Goal: Task Accomplishment & Management: Complete application form

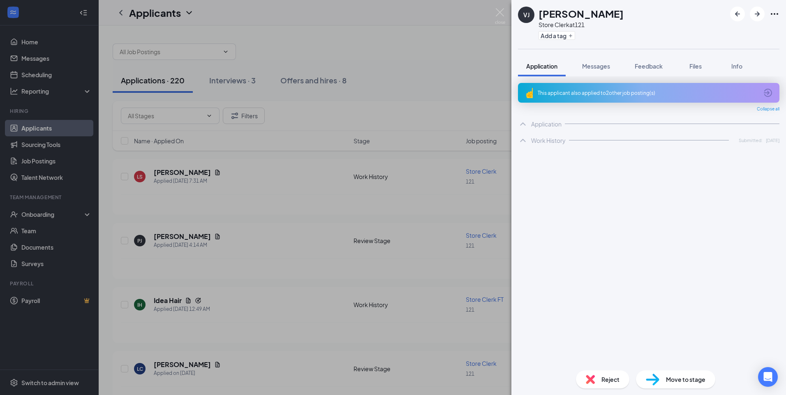
click at [59, 216] on div "[PERSON_NAME] Store Clerk at 121 Add a tag Application Messages Feedback Files …" at bounding box center [393, 197] width 786 height 395
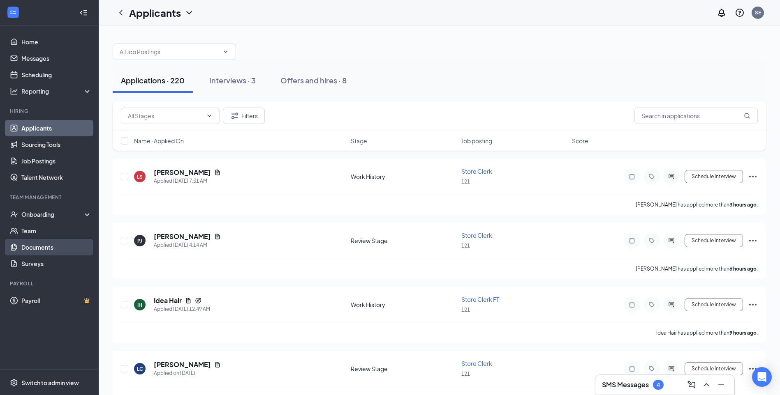
click at [46, 248] on link "Documents" at bounding box center [56, 247] width 70 height 16
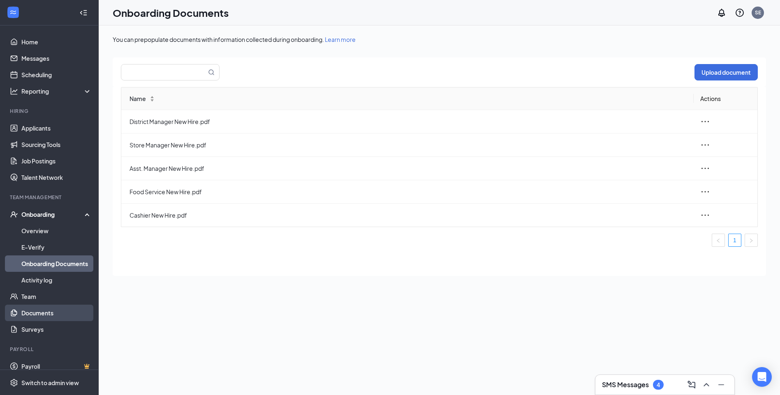
click at [36, 309] on link "Documents" at bounding box center [56, 313] width 70 height 16
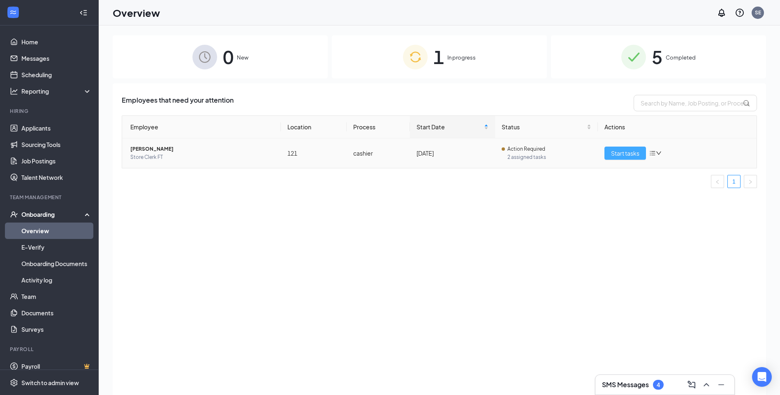
click at [631, 153] on span "Start tasks" at bounding box center [625, 153] width 28 height 9
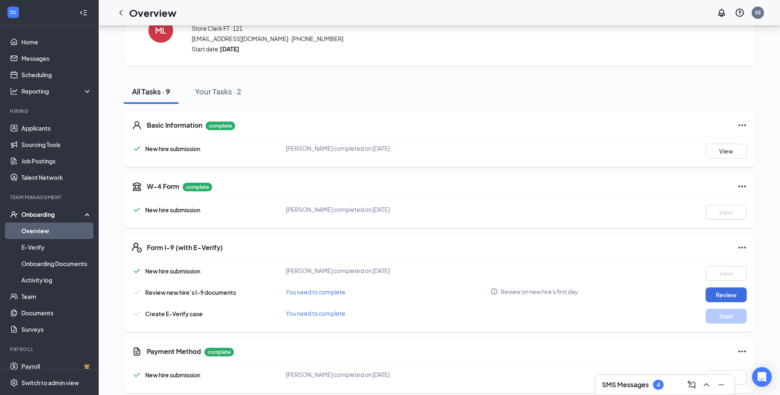
scroll to position [82, 0]
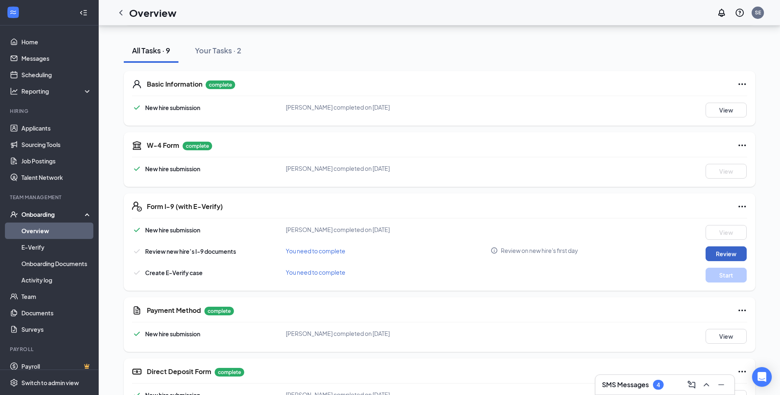
click at [732, 253] on button "Review" at bounding box center [725, 254] width 41 height 15
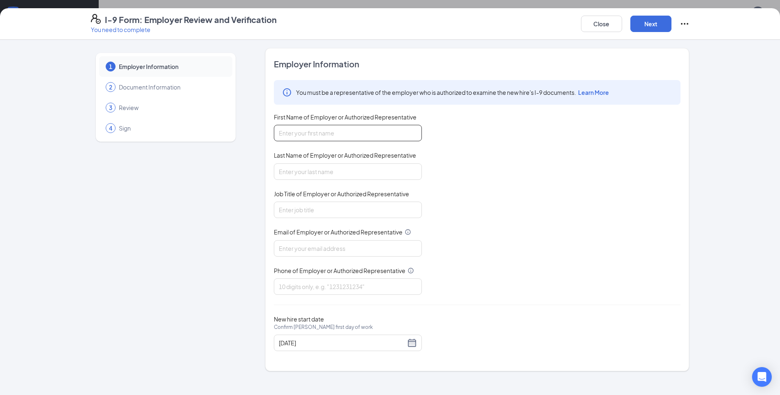
click at [306, 136] on input "First Name of Employer or Authorized Representative" at bounding box center [348, 133] width 148 height 16
type input "SHOANELLIE"
type input "ELMORE"
click at [301, 213] on input "Job Title of Employer or Authorized Representative" at bounding box center [348, 210] width 148 height 16
type input "manager"
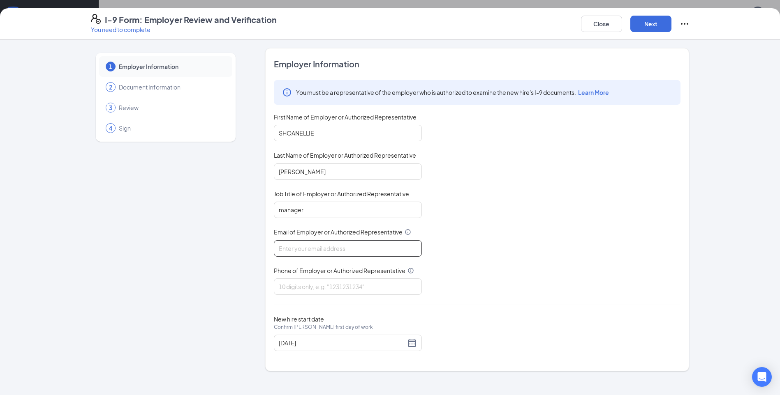
click at [310, 252] on input "Email of Employer or Authorized Representative" at bounding box center [348, 248] width 148 height 16
type input "SHOANELLIE54@GMAIL.COM"
drag, startPoint x: 310, startPoint y: 290, endPoint x: 323, endPoint y: 290, distance: 13.6
click at [310, 290] on input "Phone of Employer or Authorized Representative" at bounding box center [348, 287] width 148 height 16
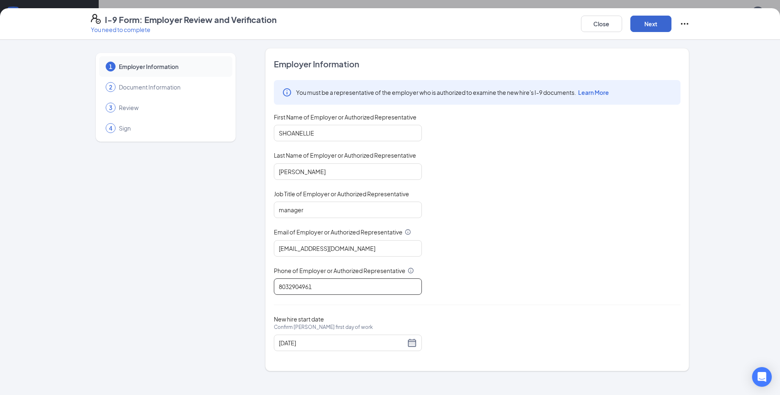
type input "8032904961"
click at [655, 25] on button "Next" at bounding box center [650, 24] width 41 height 16
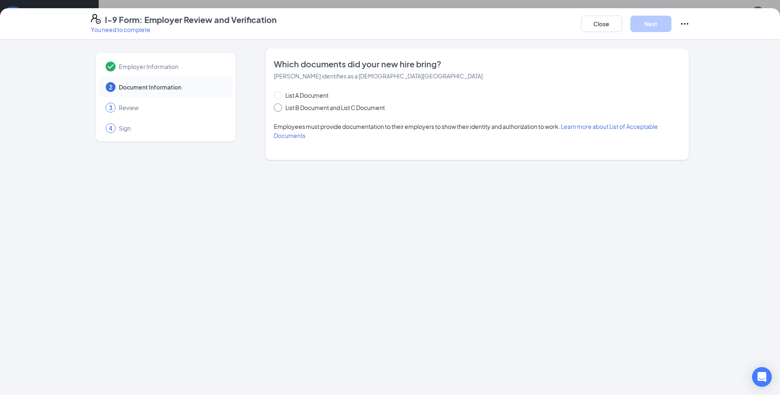
click at [280, 107] on span at bounding box center [278, 108] width 8 height 8
click at [280, 107] on input "List B Document and List C Document" at bounding box center [277, 107] width 6 height 6
radio input "true"
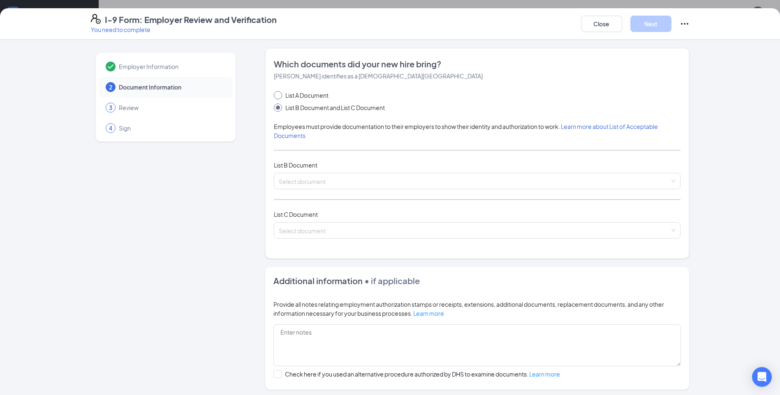
click at [276, 95] on input "List A Document" at bounding box center [277, 94] width 6 height 6
radio input "true"
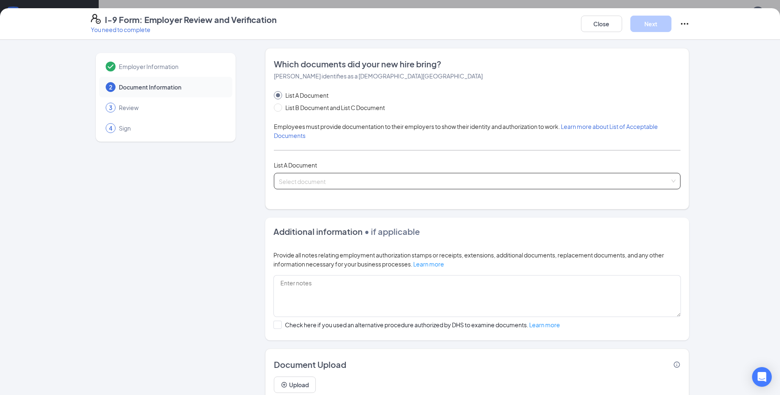
click at [337, 179] on input "search" at bounding box center [474, 179] width 391 height 12
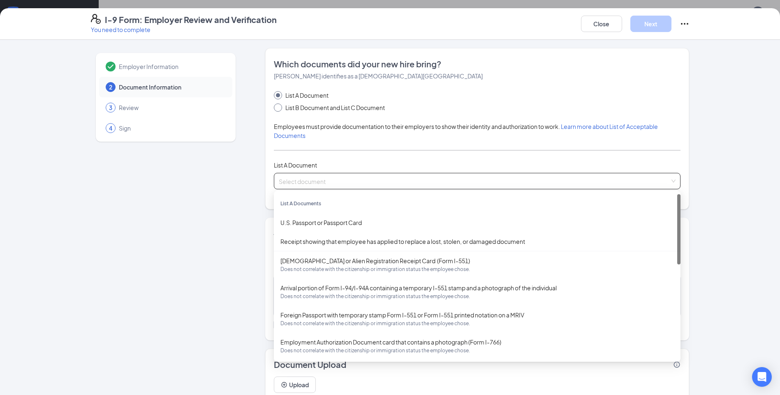
click at [275, 109] on input "List B Document and List C Document" at bounding box center [277, 107] width 6 height 6
radio input "true"
radio input "false"
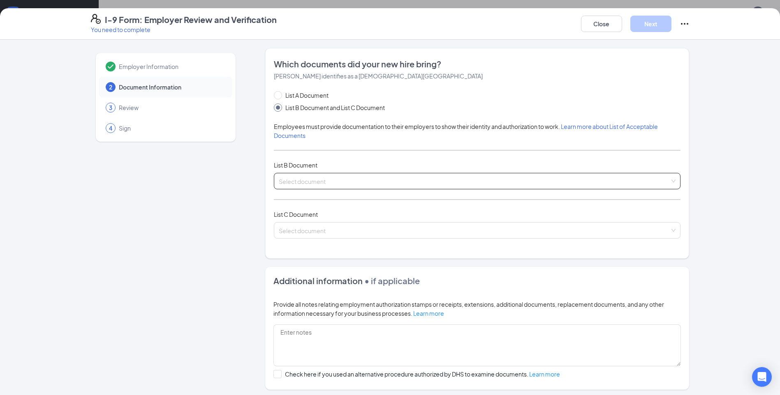
click at [307, 177] on input "search" at bounding box center [474, 179] width 391 height 12
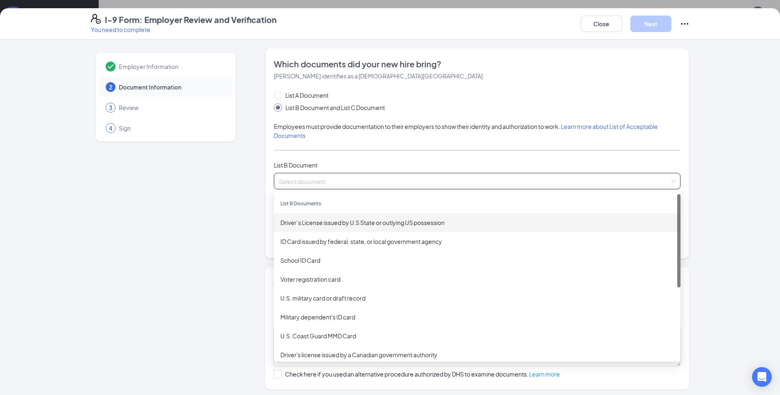
click at [318, 220] on div "Driver’s License issued by U.S State or outlying US possession" at bounding box center [476, 222] width 393 height 9
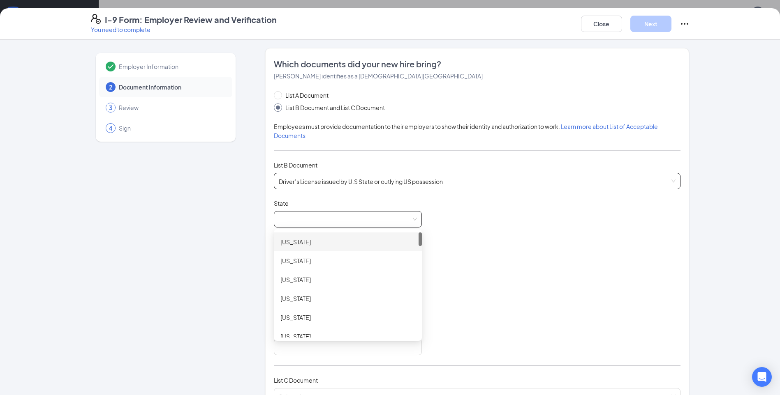
click at [355, 219] on span at bounding box center [348, 220] width 138 height 16
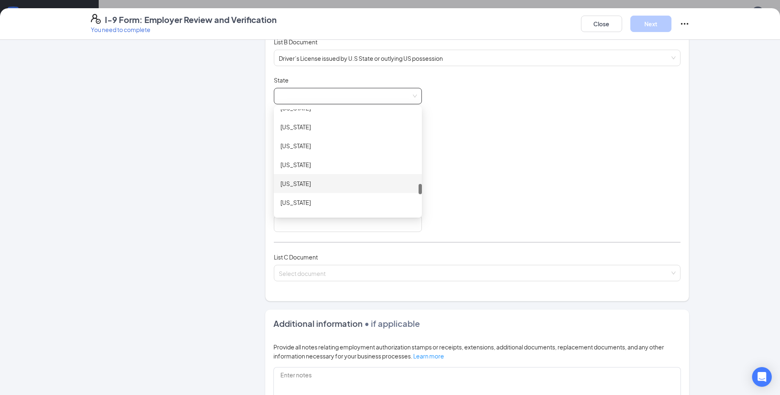
scroll to position [789, 0]
click at [308, 162] on div "South Carolina" at bounding box center [347, 161] width 135 height 9
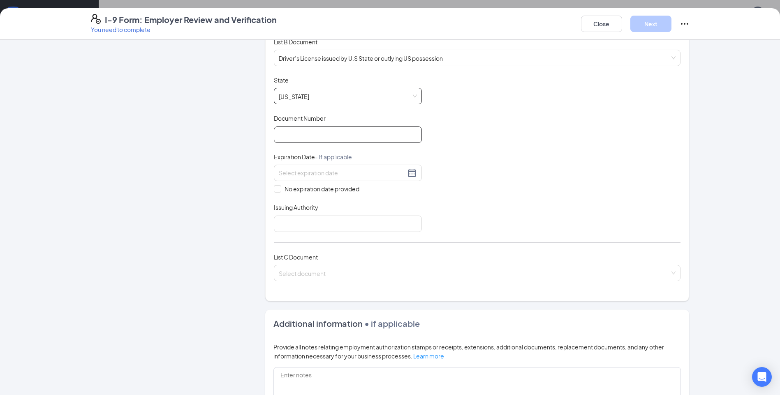
click at [291, 133] on input "Document Number" at bounding box center [348, 135] width 148 height 16
type input "0"
type input "101911911"
click at [408, 173] on div at bounding box center [348, 173] width 138 height 10
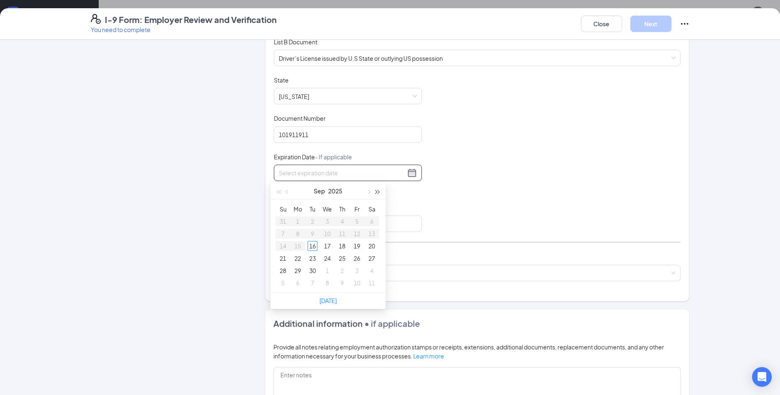
click at [377, 193] on span "button" at bounding box center [378, 192] width 4 height 4
click at [279, 188] on button "button" at bounding box center [278, 191] width 9 height 16
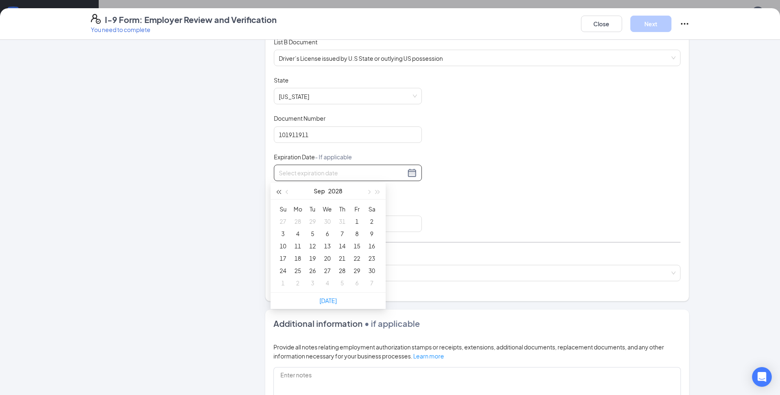
click at [279, 188] on button "button" at bounding box center [278, 191] width 9 height 16
click at [288, 193] on span "button" at bounding box center [288, 192] width 4 height 4
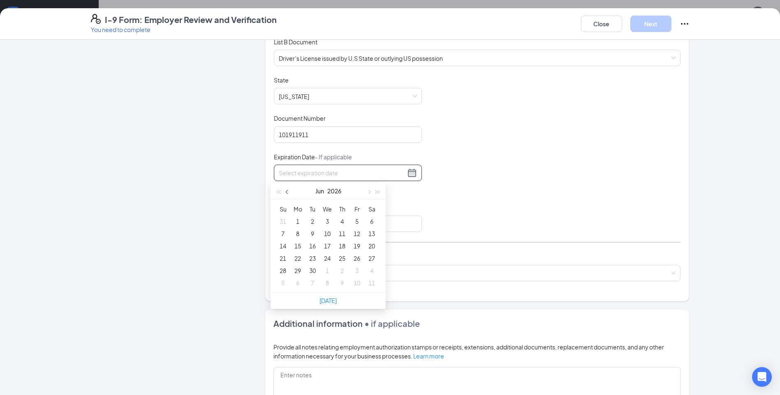
click at [288, 193] on span "button" at bounding box center [288, 192] width 4 height 4
type input "05/05/2026"
click at [309, 231] on div "5" at bounding box center [312, 234] width 10 height 10
click at [334, 227] on input "Issuing Authority" at bounding box center [348, 224] width 148 height 16
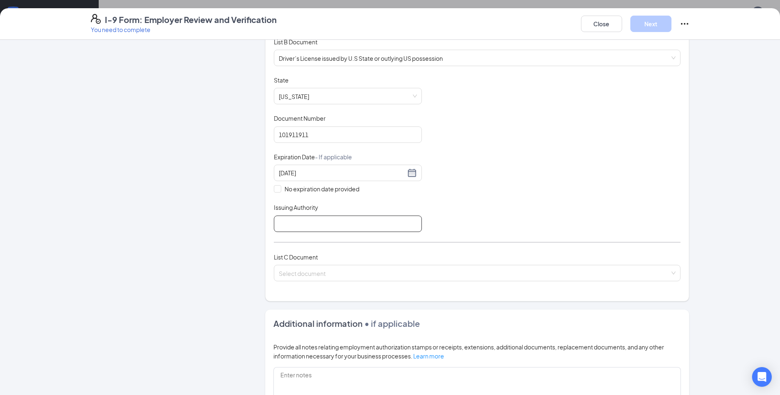
type input "DMV"
click at [316, 272] on input "search" at bounding box center [474, 272] width 391 height 12
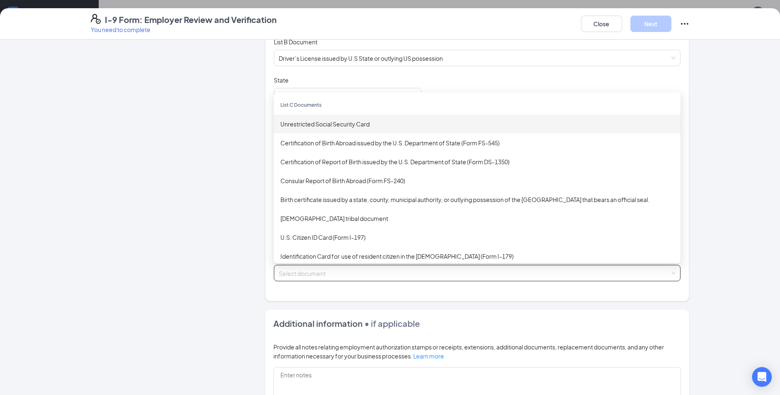
click at [340, 125] on div "Unrestricted Social Security Card" at bounding box center [476, 124] width 393 height 9
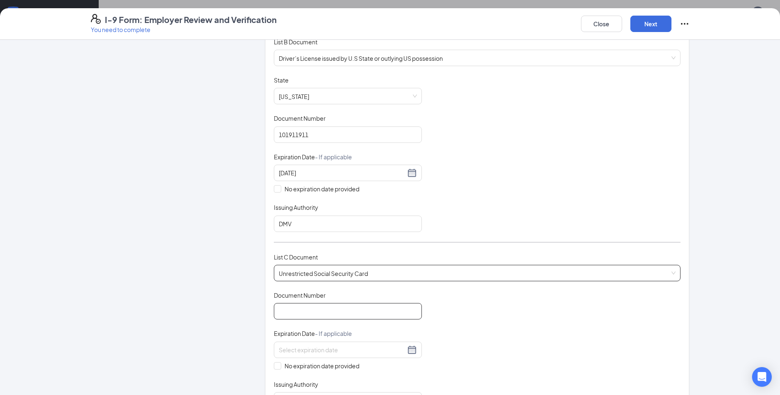
click at [321, 313] on input "Document Number" at bounding box center [348, 311] width 148 height 16
type input "251931784"
click at [274, 367] on input "No expiration date provided" at bounding box center [277, 366] width 6 height 6
checkbox input "true"
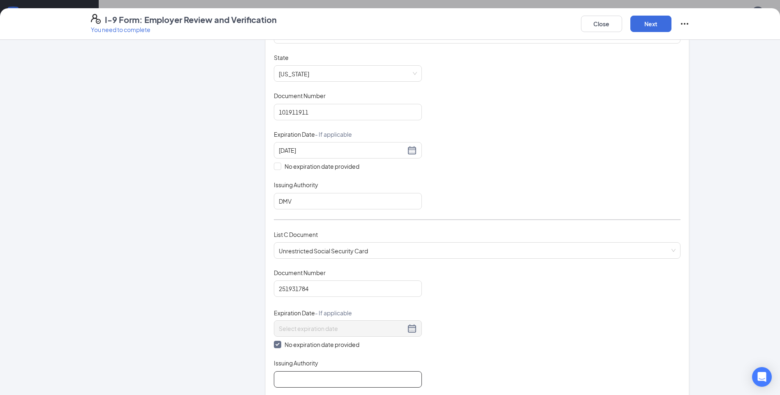
scroll to position [164, 0]
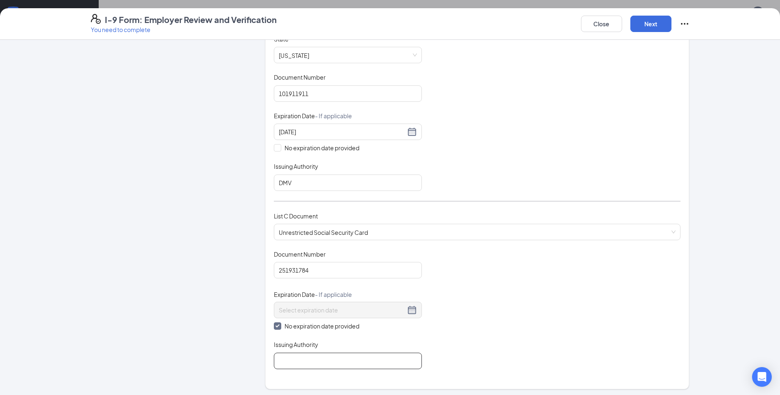
click at [284, 365] on input "Issuing Authority" at bounding box center [348, 361] width 148 height 16
type input "SOCIAL SECURITY ADMINISTRATION"
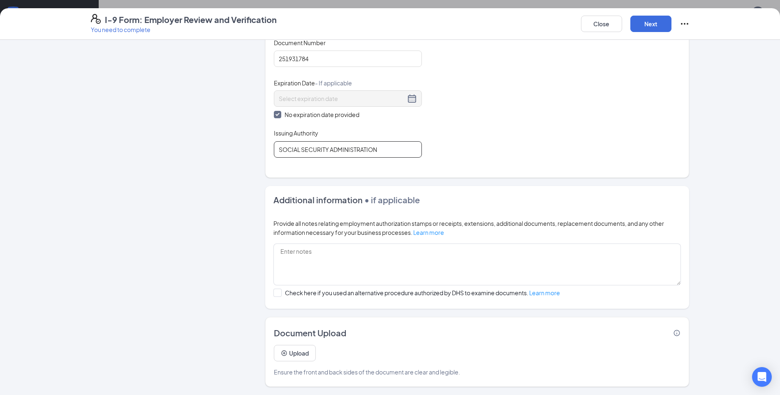
scroll to position [206, 0]
click at [652, 23] on button "Next" at bounding box center [650, 24] width 41 height 16
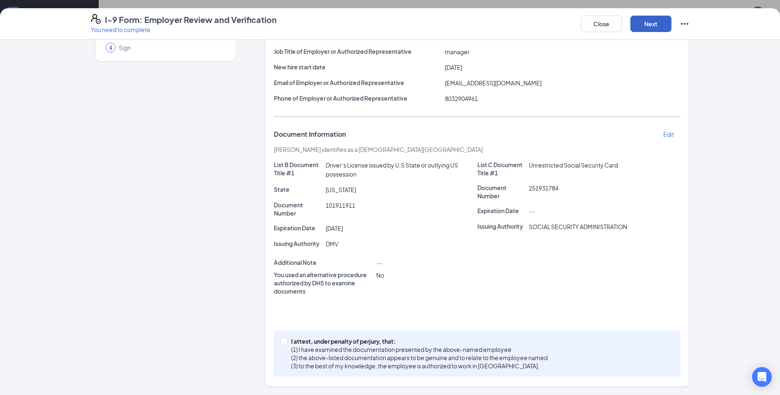
scroll to position [81, 0]
drag, startPoint x: 280, startPoint y: 342, endPoint x: 335, endPoint y: 342, distance: 55.1
click at [281, 342] on input "I attest, under penalty of perjury, that: (1) I have examined the documentation…" at bounding box center [283, 341] width 6 height 6
checkbox input "true"
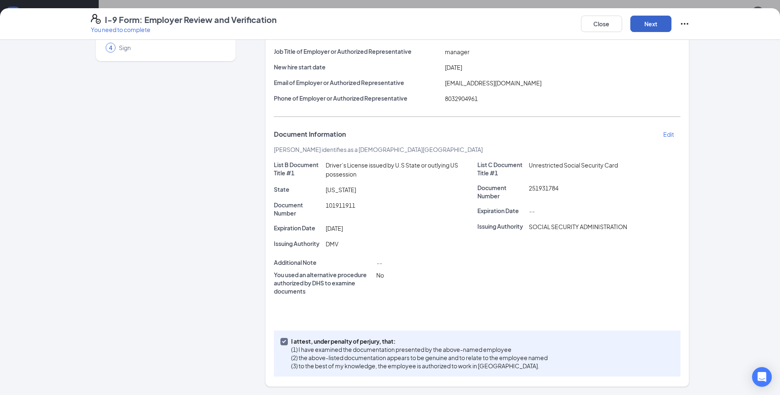
click at [655, 25] on button "Next" at bounding box center [650, 24] width 41 height 16
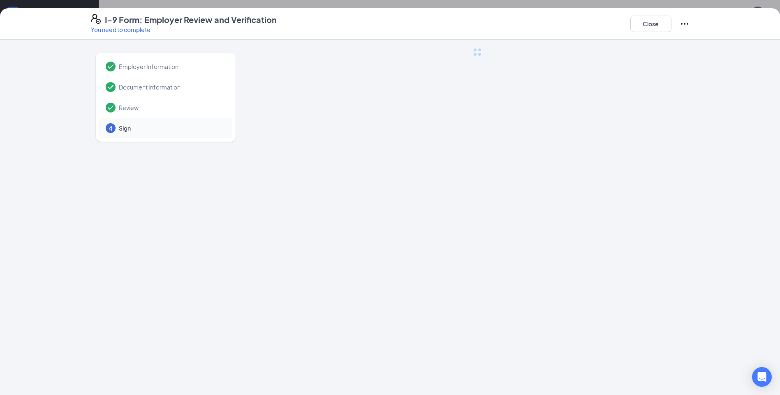
scroll to position [0, 0]
